Goal: Transaction & Acquisition: Purchase product/service

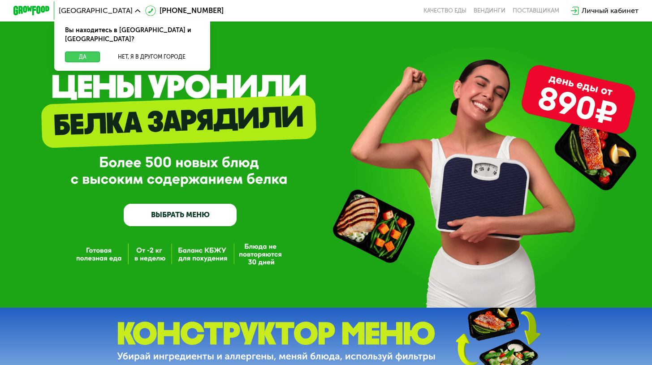
click at [90, 52] on button "Да" at bounding box center [82, 57] width 35 height 11
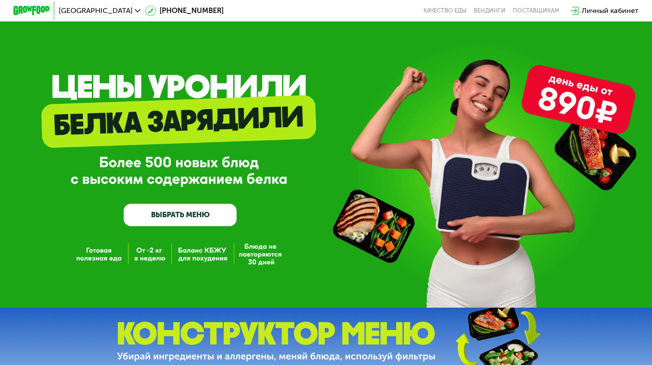
click at [193, 216] on link "ВЫБРАТЬ МЕНЮ" at bounding box center [180, 215] width 113 height 23
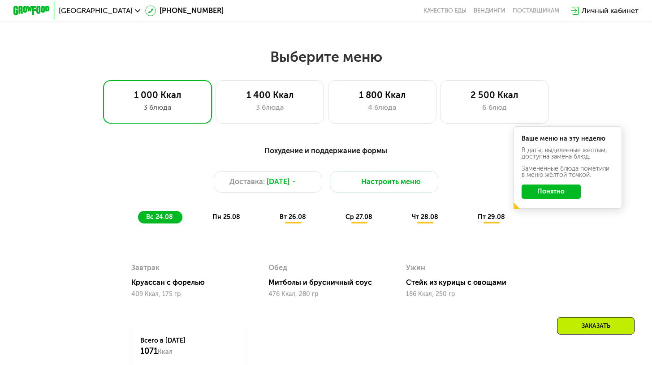
scroll to position [388, 0]
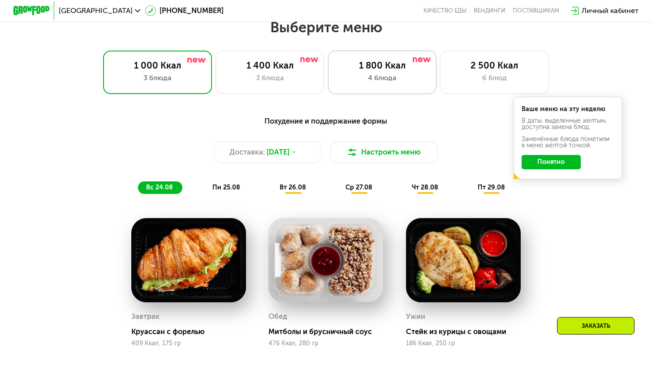
click at [412, 83] on div "4 блюда" at bounding box center [382, 78] width 90 height 11
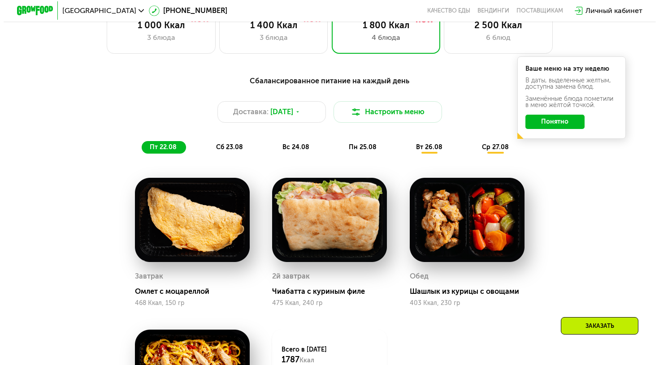
scroll to position [433, 0]
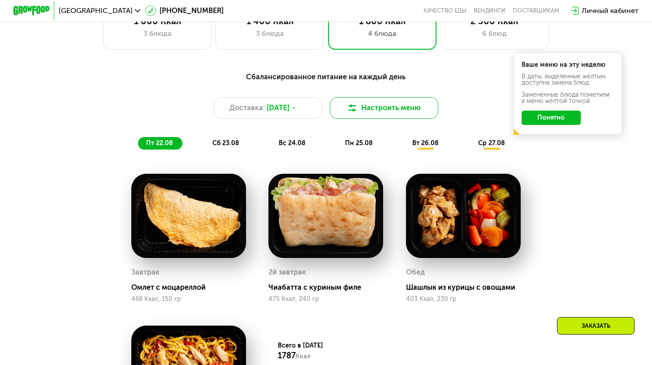
click at [382, 106] on button "Настроить меню" at bounding box center [384, 108] width 109 height 22
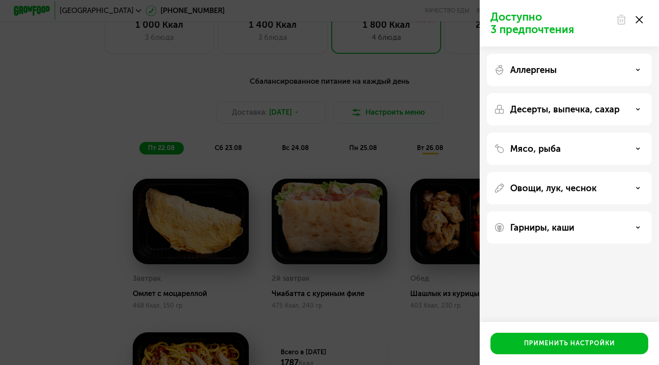
click at [596, 67] on div "Аллергены" at bounding box center [569, 70] width 151 height 11
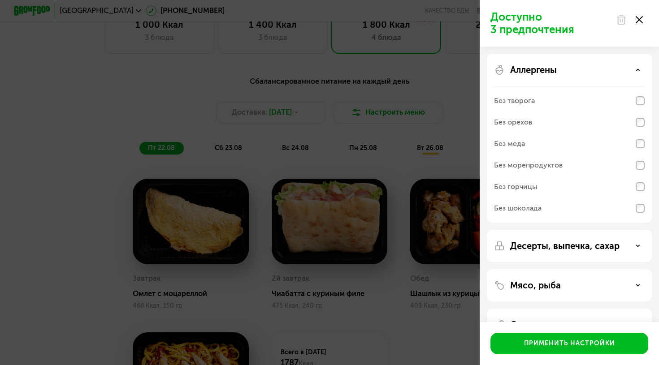
click at [596, 67] on div "Аллергены" at bounding box center [569, 70] width 151 height 11
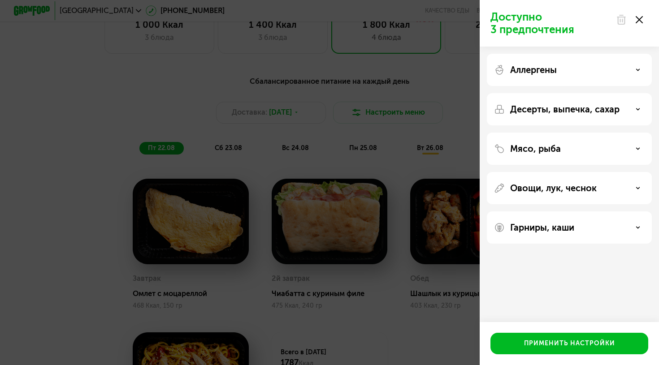
click at [591, 107] on p "Десерты, выпечка, сахар" at bounding box center [564, 109] width 109 height 11
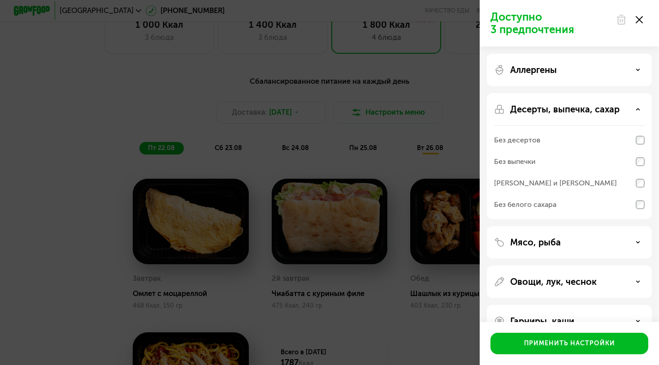
click at [591, 107] on p "Десерты, выпечка, сахар" at bounding box center [564, 109] width 109 height 11
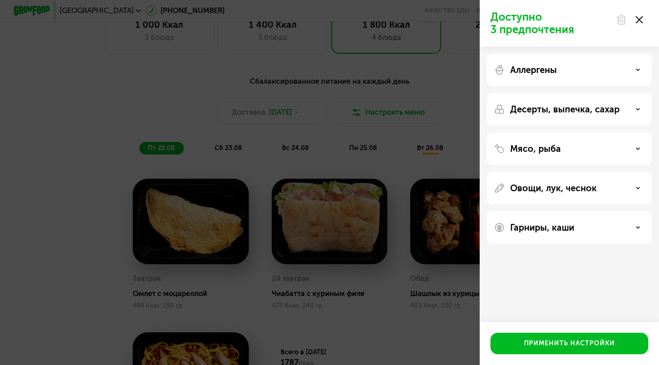
click at [585, 172] on div "Мясо, рыба" at bounding box center [569, 188] width 165 height 32
click at [569, 148] on div "Мясо, рыба" at bounding box center [569, 148] width 151 height 11
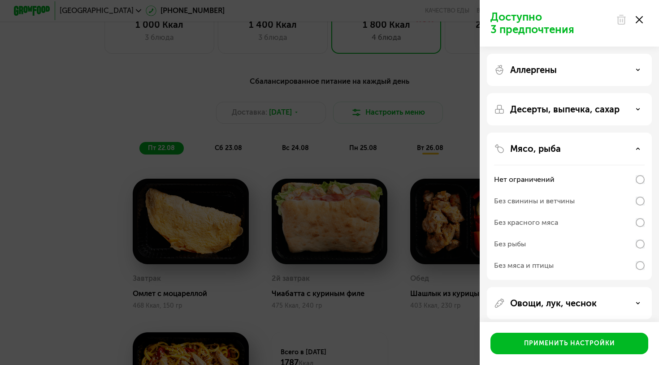
click at [569, 147] on div "Мясо, рыба" at bounding box center [569, 148] width 151 height 11
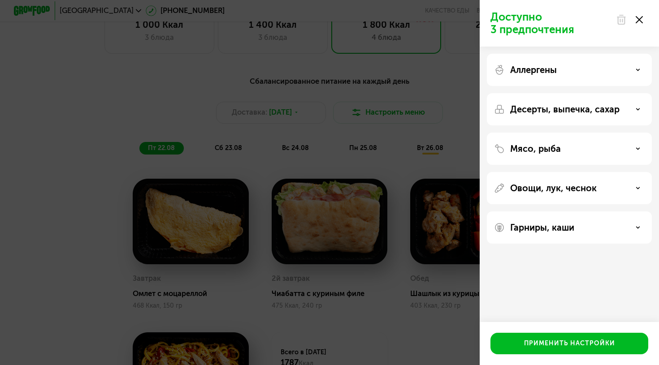
click at [565, 192] on p "Овощи, лук, чеснок" at bounding box center [553, 188] width 86 height 11
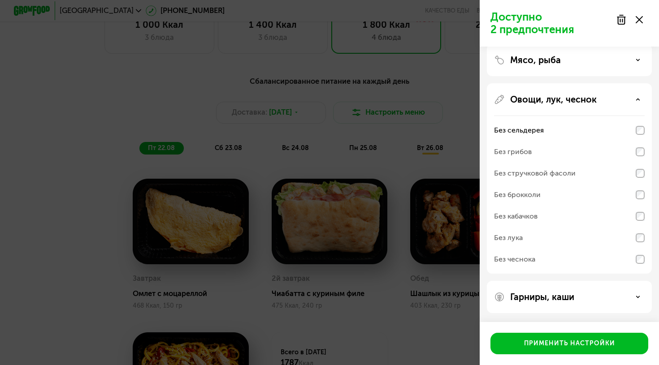
scroll to position [89, 0]
click at [571, 298] on p "Гарниры, каши" at bounding box center [542, 297] width 64 height 11
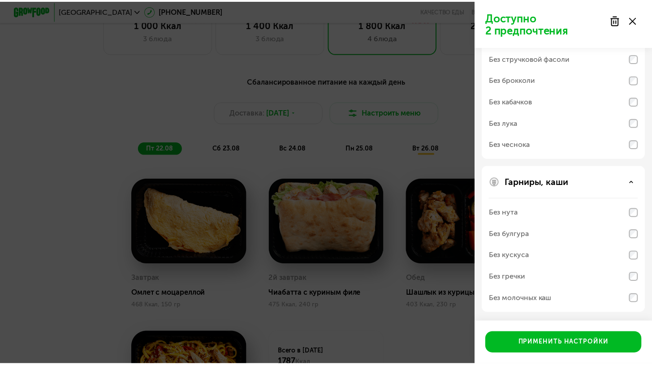
scroll to position [204, 0]
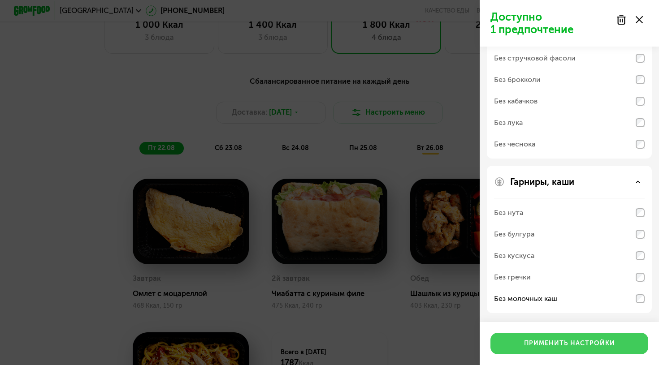
click at [591, 347] on div "Применить настройки" at bounding box center [569, 343] width 91 height 9
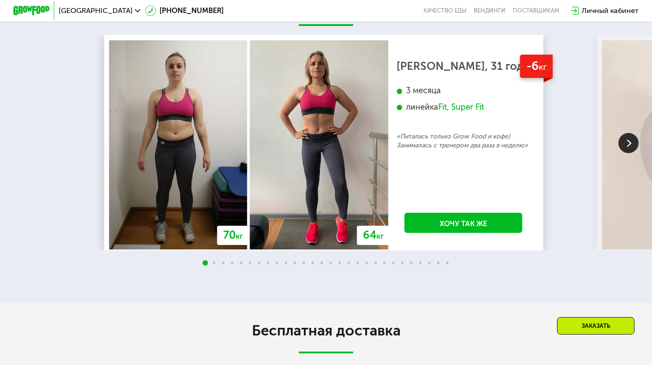
scroll to position [1302, 0]
click at [629, 153] on img at bounding box center [628, 143] width 20 height 20
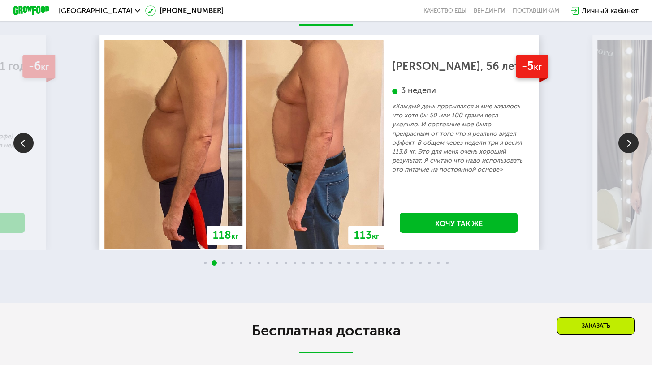
click at [629, 153] on img at bounding box center [628, 143] width 20 height 20
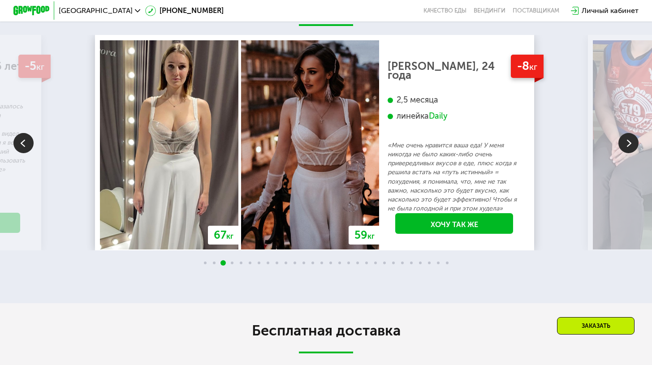
click at [629, 153] on img at bounding box center [628, 143] width 20 height 20
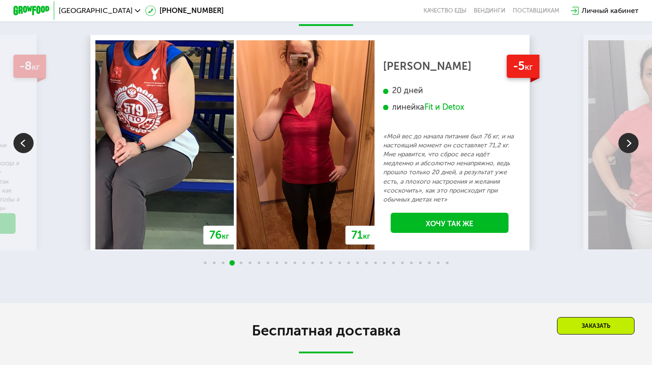
click at [629, 153] on img at bounding box center [628, 143] width 20 height 20
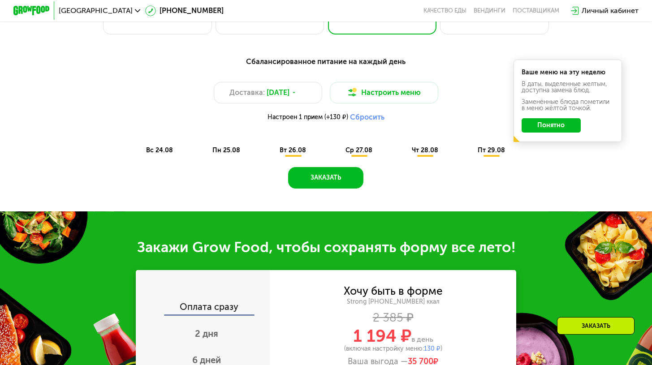
scroll to position [359, 0]
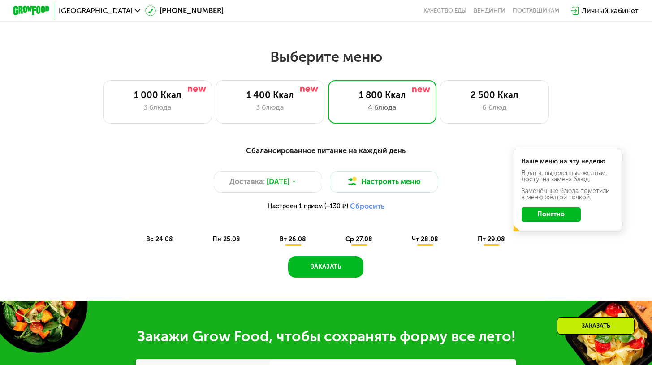
click at [165, 243] on span "вс 24.08" at bounding box center [159, 240] width 27 height 8
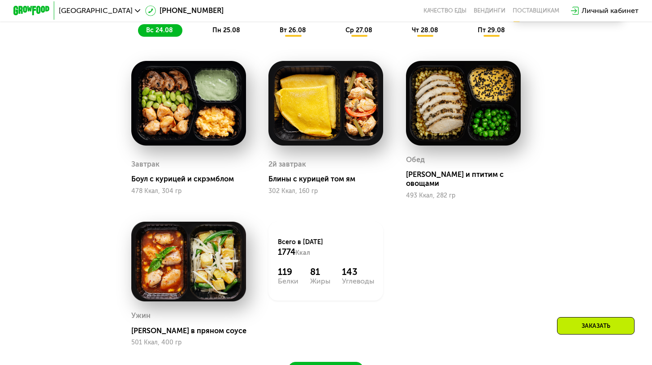
scroll to position [566, 0]
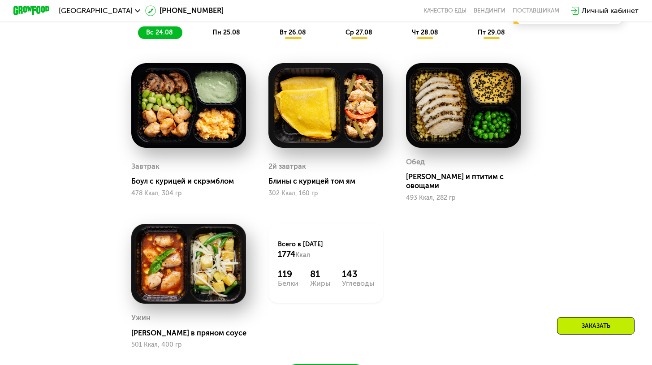
click at [235, 36] on span "пн 25.08" at bounding box center [226, 33] width 28 height 8
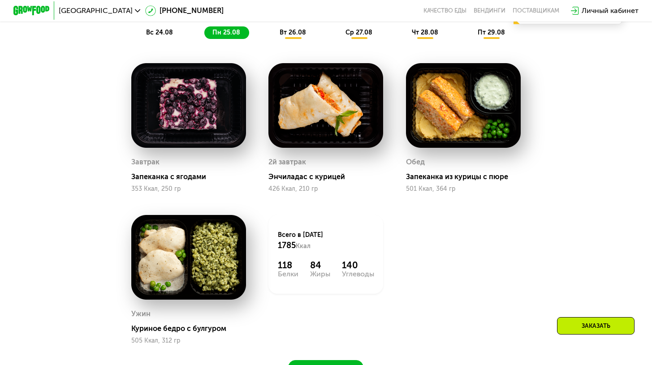
click at [299, 36] on span "вт 26.08" at bounding box center [293, 33] width 26 height 8
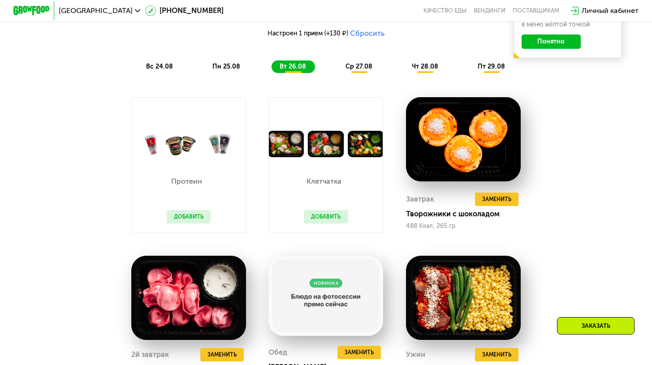
scroll to position [478, 0]
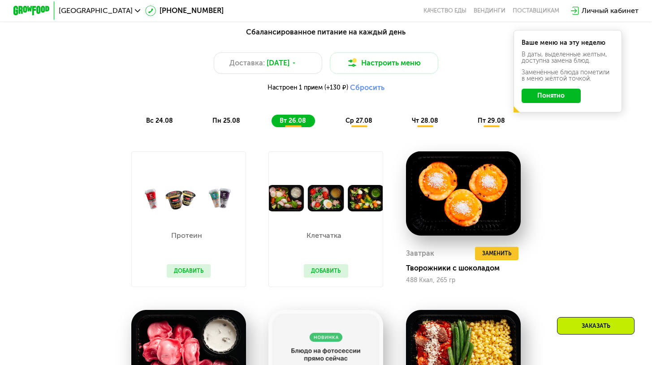
click at [234, 125] on span "пн 25.08" at bounding box center [226, 121] width 28 height 8
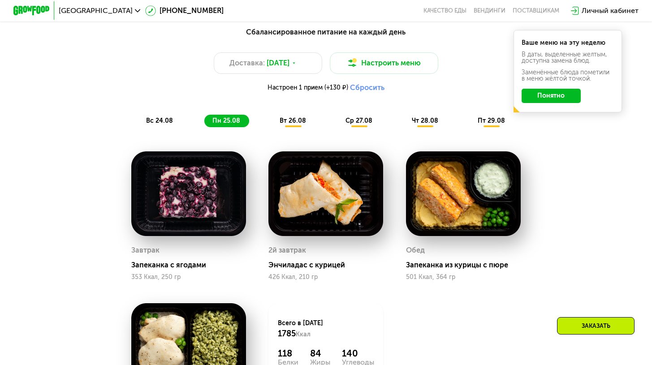
click at [280, 125] on span "вт 26.08" at bounding box center [293, 121] width 26 height 8
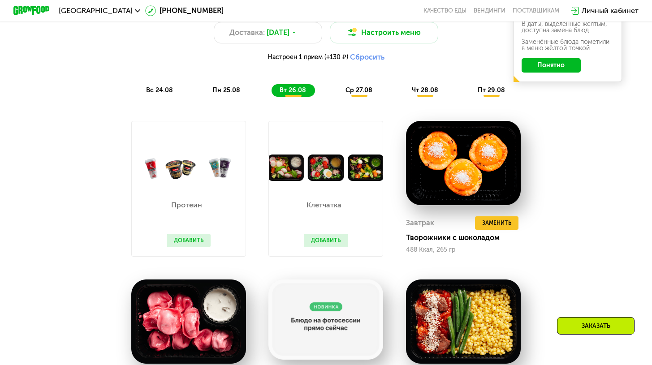
scroll to position [500, 0]
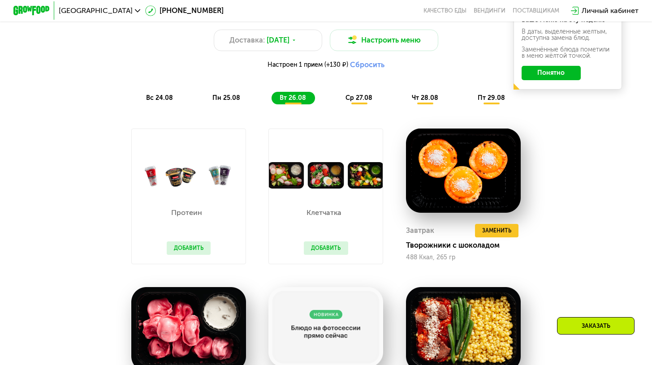
click at [404, 97] on div "ср 27.08" at bounding box center [425, 98] width 43 height 13
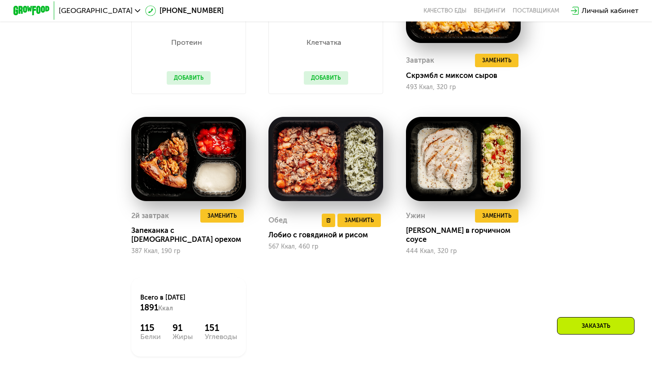
scroll to position [669, 0]
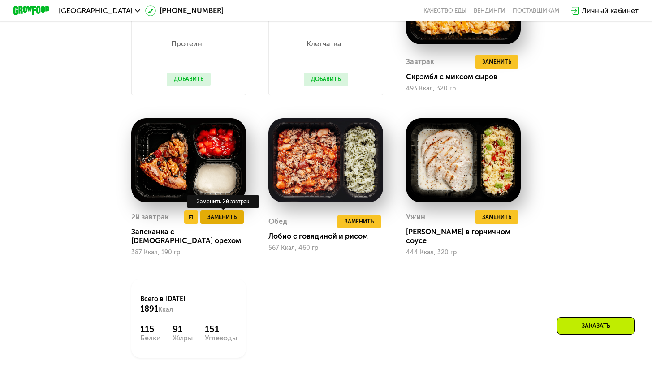
click at [229, 221] on span "Заменить" at bounding box center [221, 217] width 29 height 9
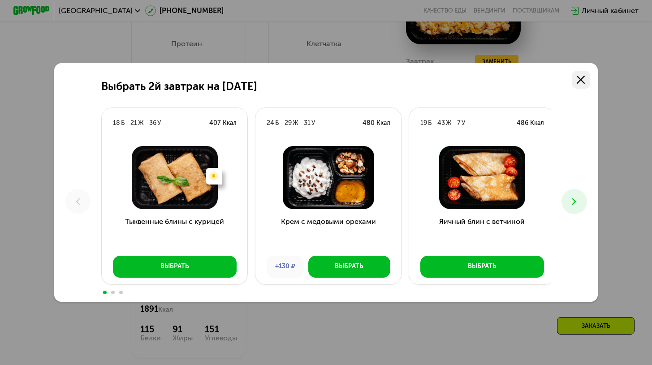
click at [585, 78] on use at bounding box center [581, 80] width 8 height 8
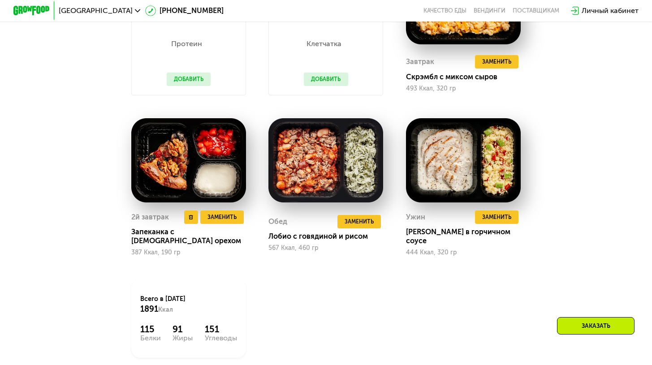
click at [155, 253] on div "387 Ккал, 190 гр" at bounding box center [188, 252] width 115 height 7
click at [217, 222] on span "Заменить" at bounding box center [221, 217] width 29 height 9
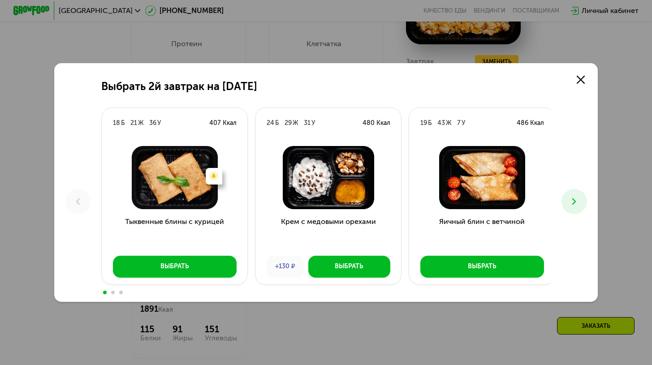
click at [568, 206] on button at bounding box center [574, 202] width 26 height 26
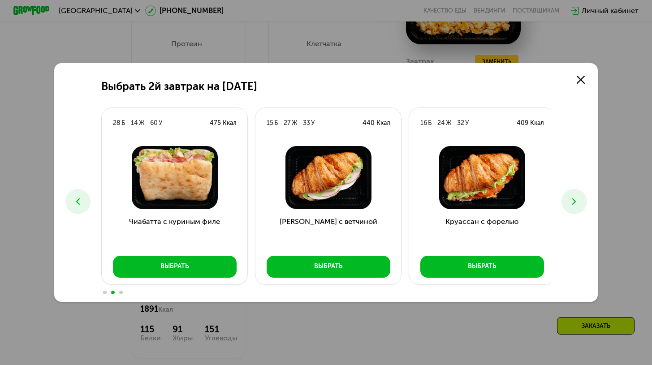
click at [568, 206] on button at bounding box center [574, 202] width 26 height 26
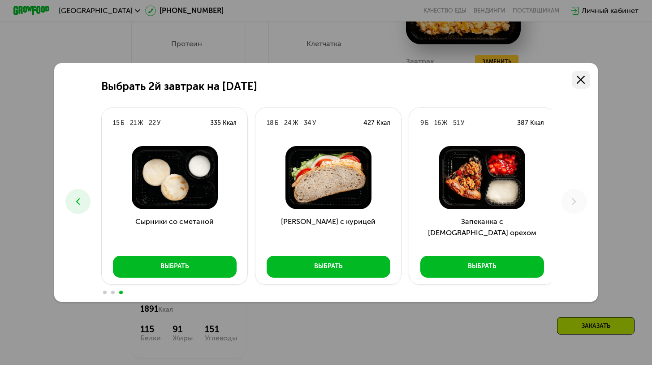
click at [581, 78] on icon at bounding box center [581, 80] width 8 height 8
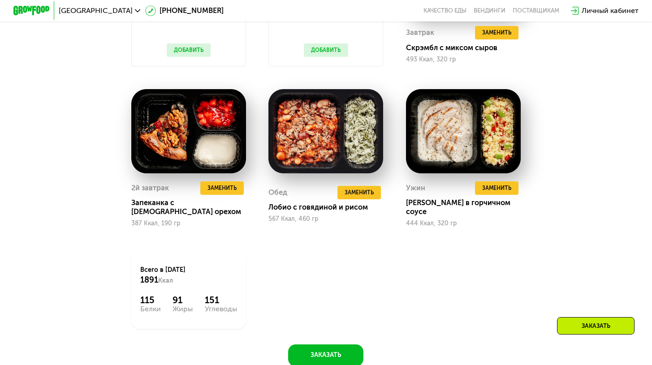
scroll to position [769, 0]
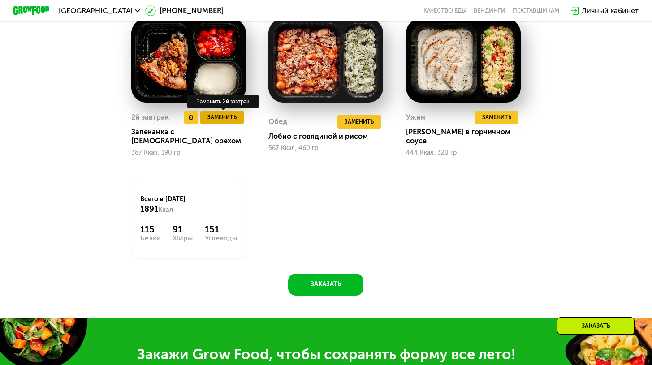
click at [222, 122] on span "Заменить" at bounding box center [221, 117] width 29 height 9
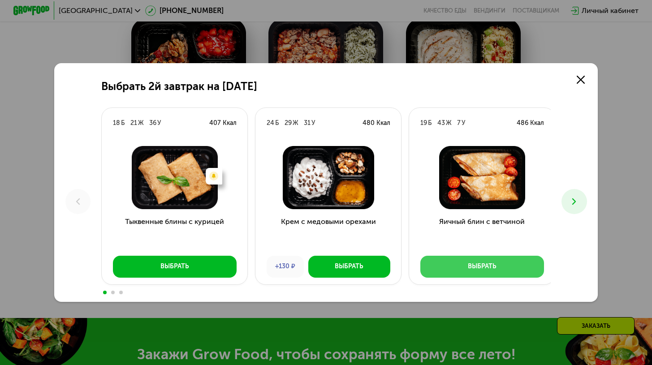
click at [485, 275] on button "Выбрать" at bounding box center [482, 267] width 124 height 22
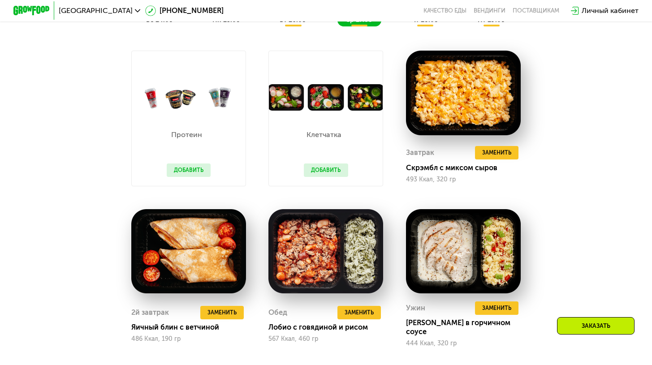
scroll to position [580, 0]
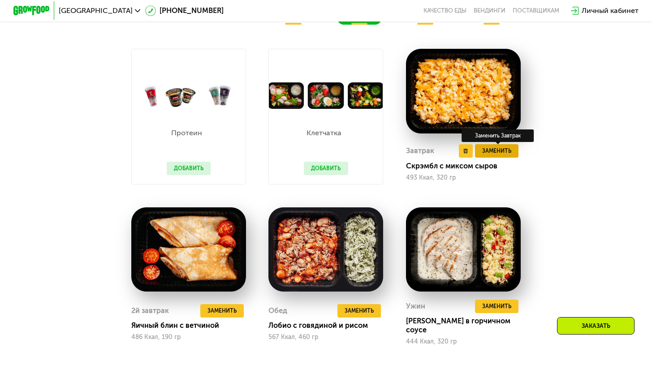
click at [494, 155] on span "Заменить" at bounding box center [496, 151] width 29 height 9
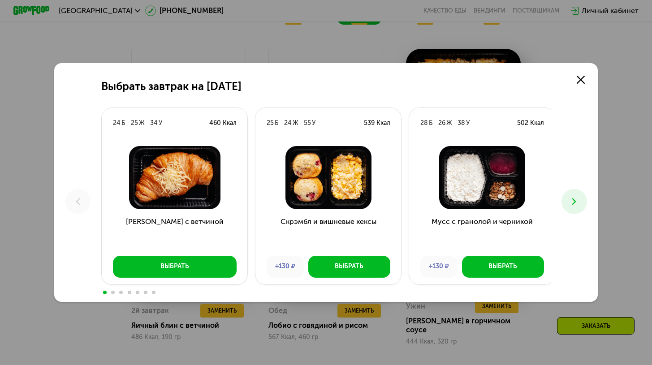
click at [579, 205] on icon at bounding box center [574, 201] width 11 height 11
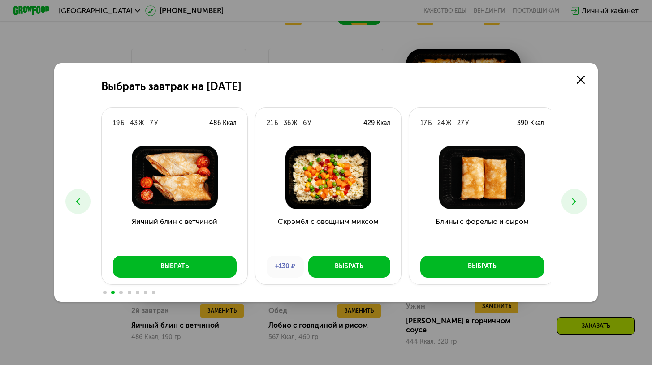
click at [579, 205] on icon at bounding box center [574, 201] width 11 height 11
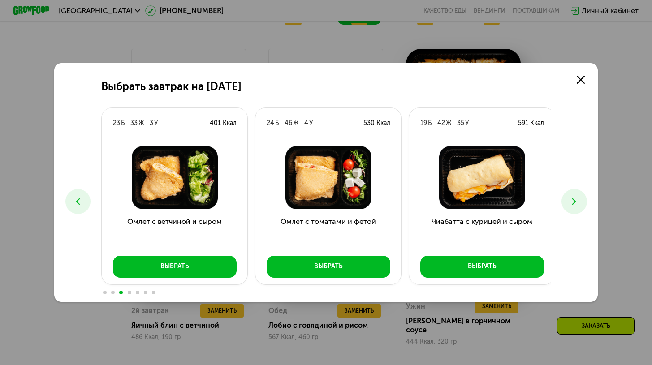
click at [579, 205] on icon at bounding box center [574, 201] width 11 height 11
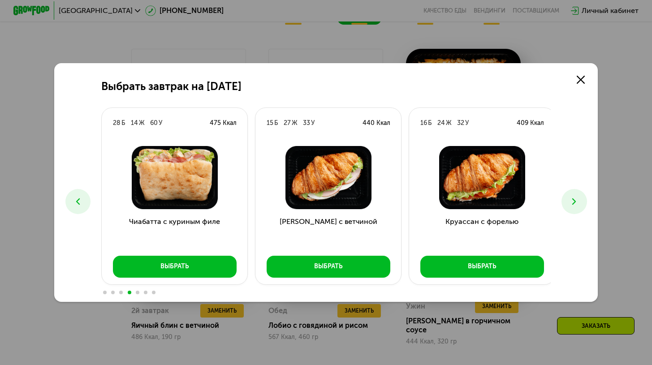
click at [579, 205] on icon at bounding box center [574, 201] width 11 height 11
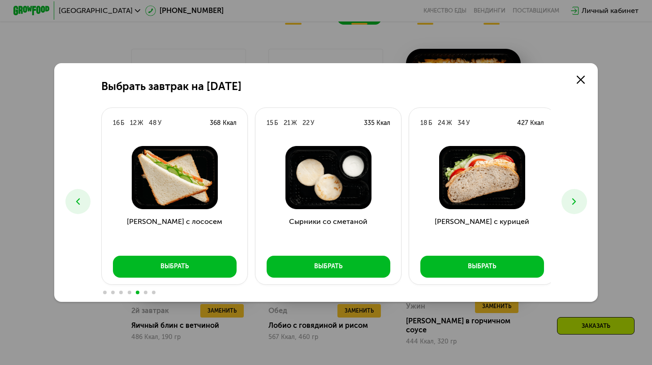
click at [579, 205] on icon at bounding box center [574, 201] width 11 height 11
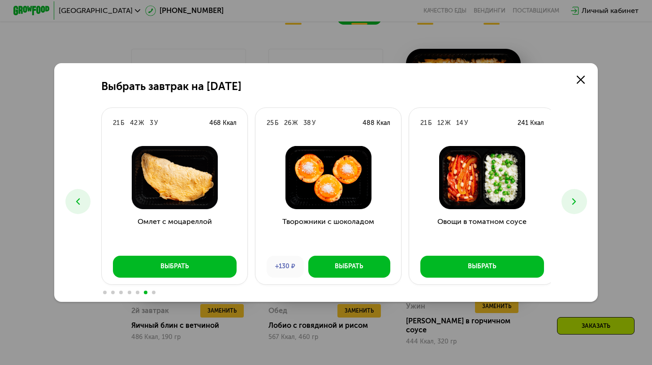
click at [579, 205] on icon at bounding box center [574, 201] width 11 height 11
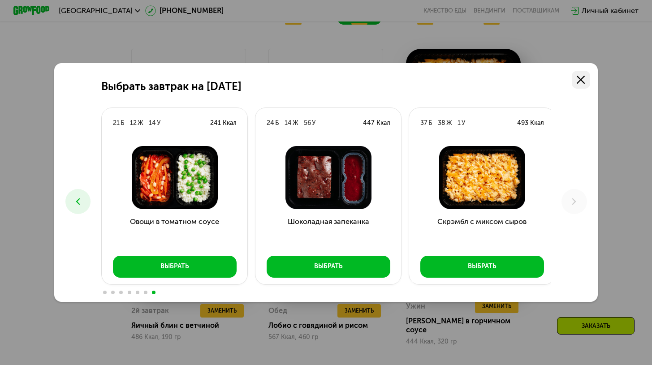
click at [585, 82] on icon at bounding box center [581, 80] width 8 height 8
